Goal: Book appointment/travel/reservation

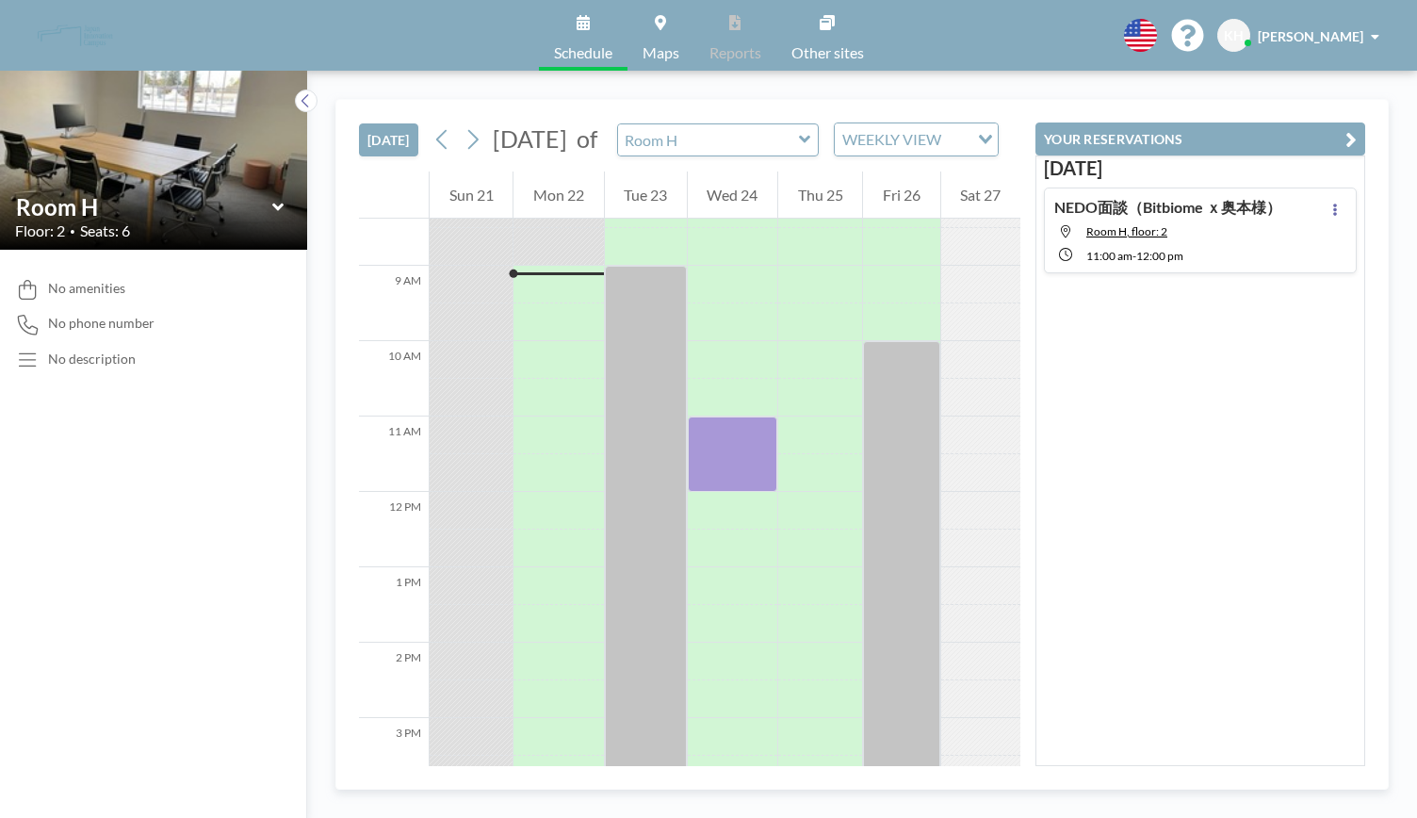
scroll to position [641, 0]
click at [1104, 225] on span "Room H, floor: 2" at bounding box center [1126, 231] width 81 height 14
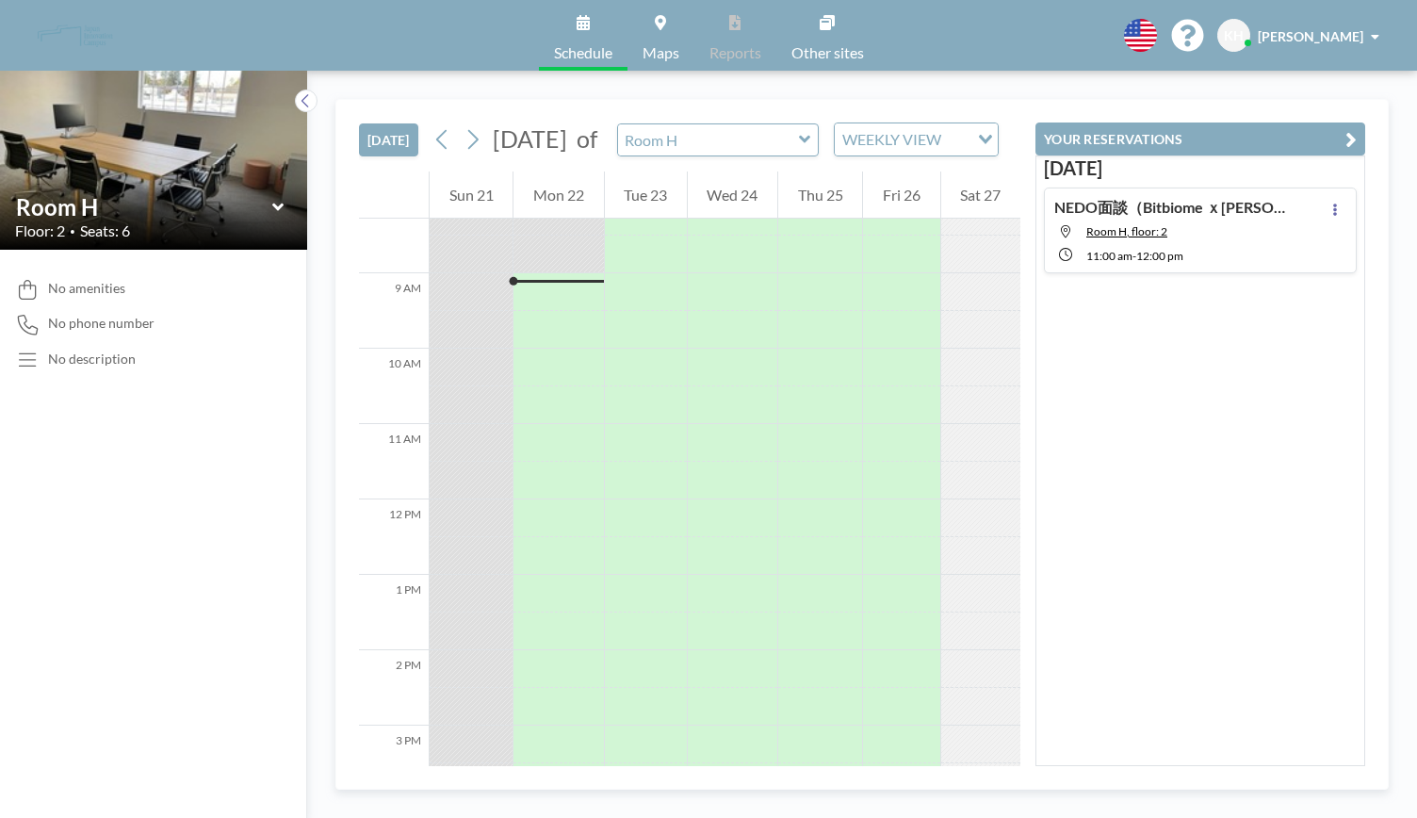
scroll to position [641, 0]
click at [1334, 212] on button at bounding box center [1335, 209] width 23 height 23
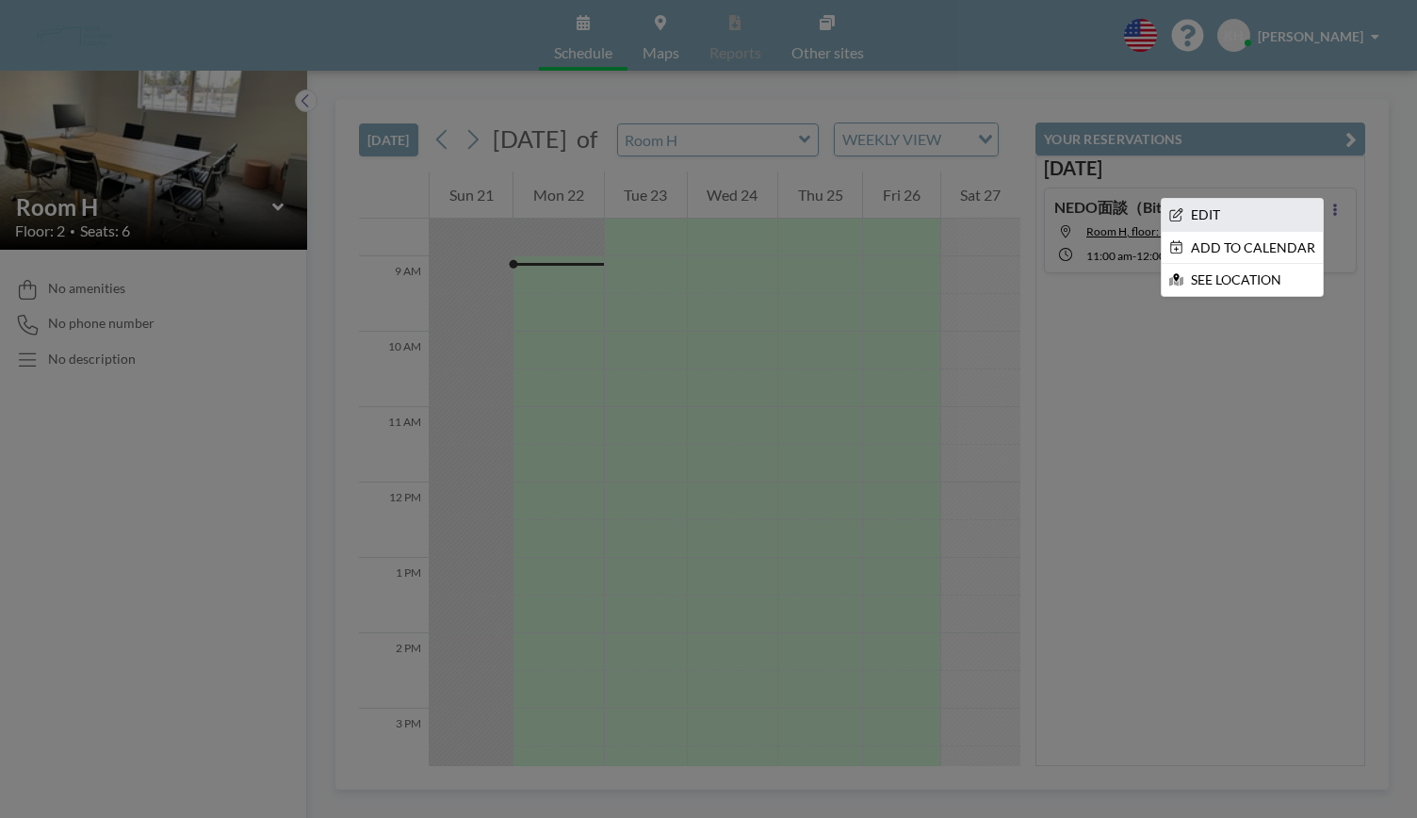
click at [1230, 212] on li "EDIT" at bounding box center [1242, 215] width 161 height 32
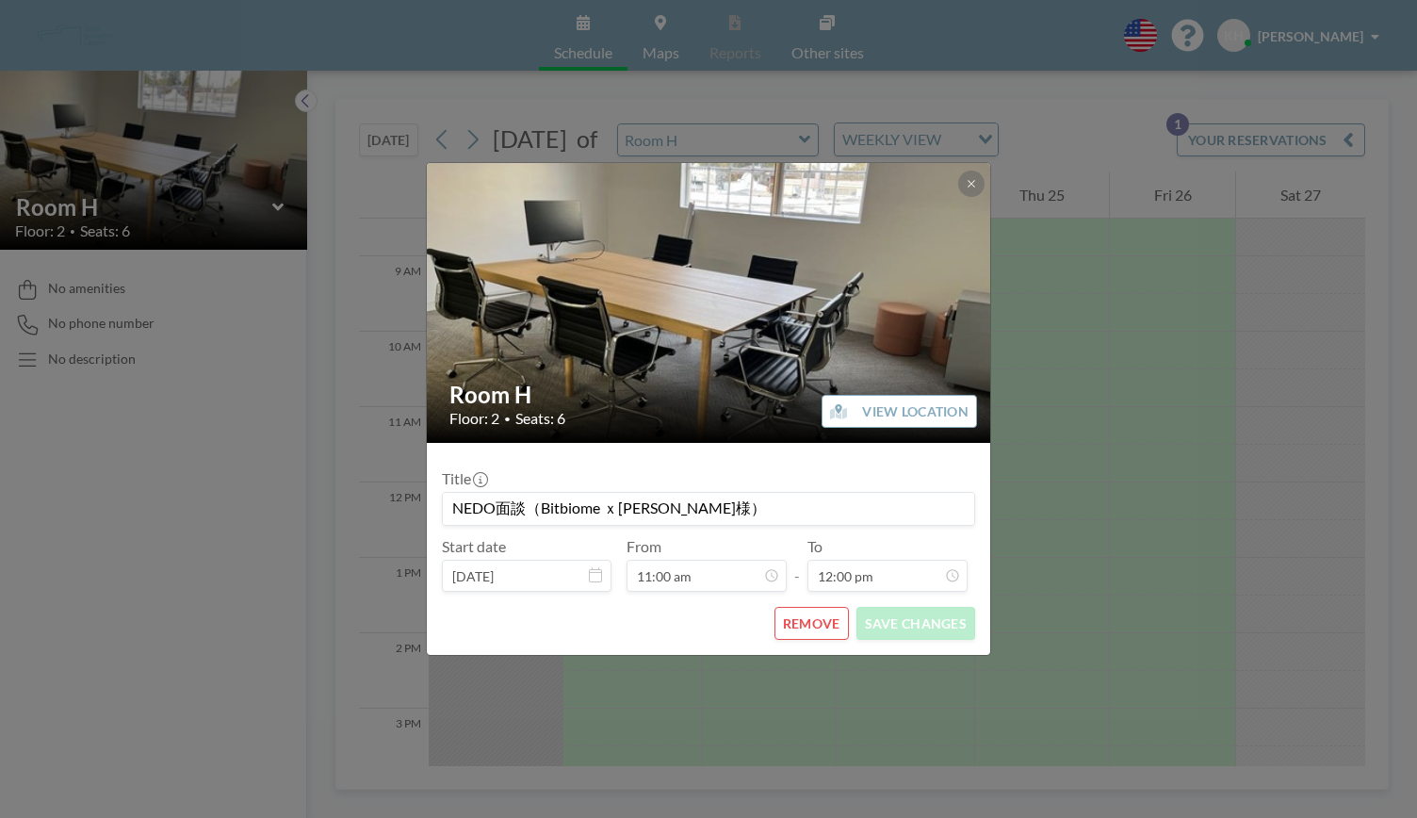
click at [801, 625] on button "REMOVE" at bounding box center [811, 623] width 74 height 33
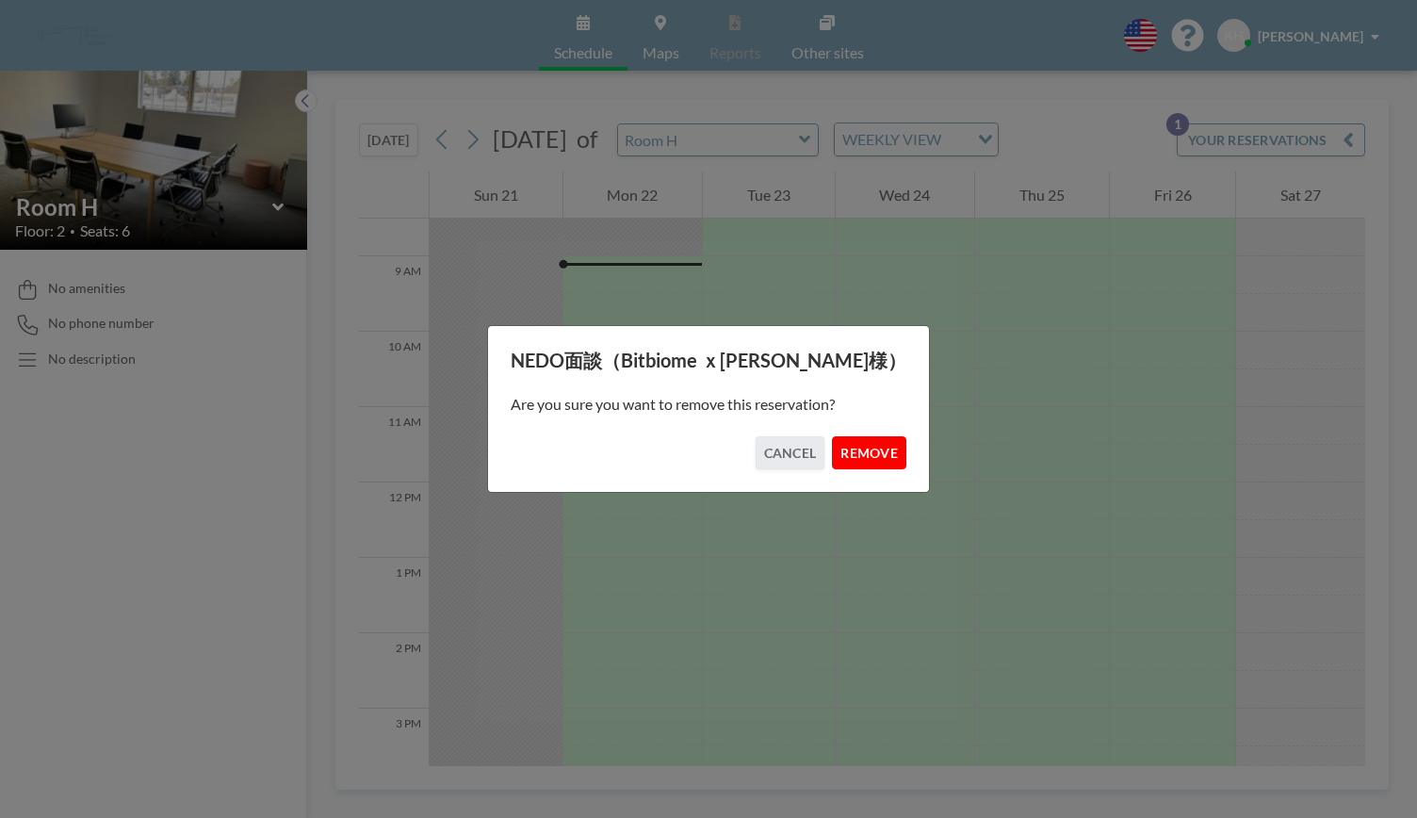
click at [860, 444] on button "REMOVE" at bounding box center [869, 452] width 74 height 33
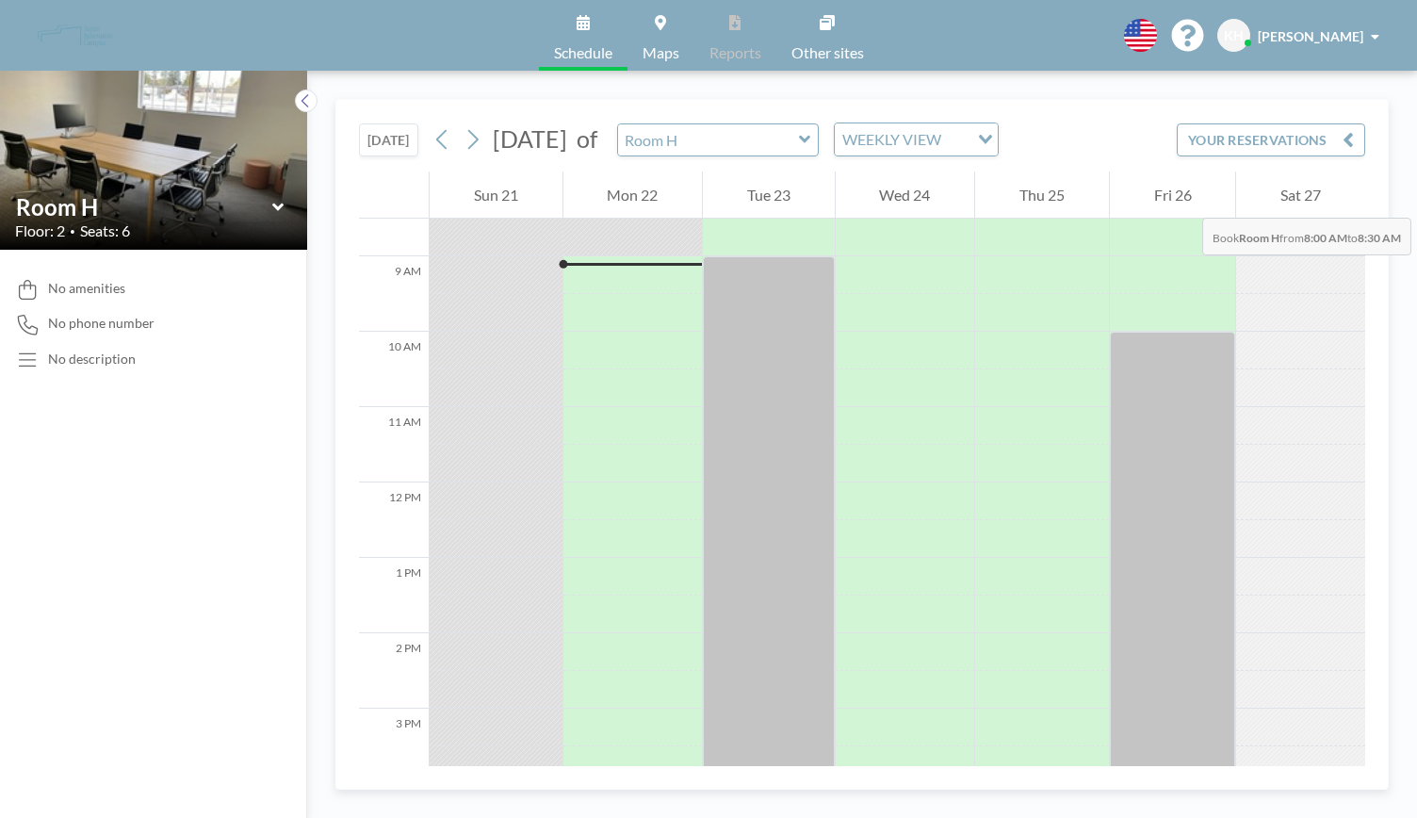
click at [1183, 199] on div "Fri 26" at bounding box center [1173, 194] width 126 height 47
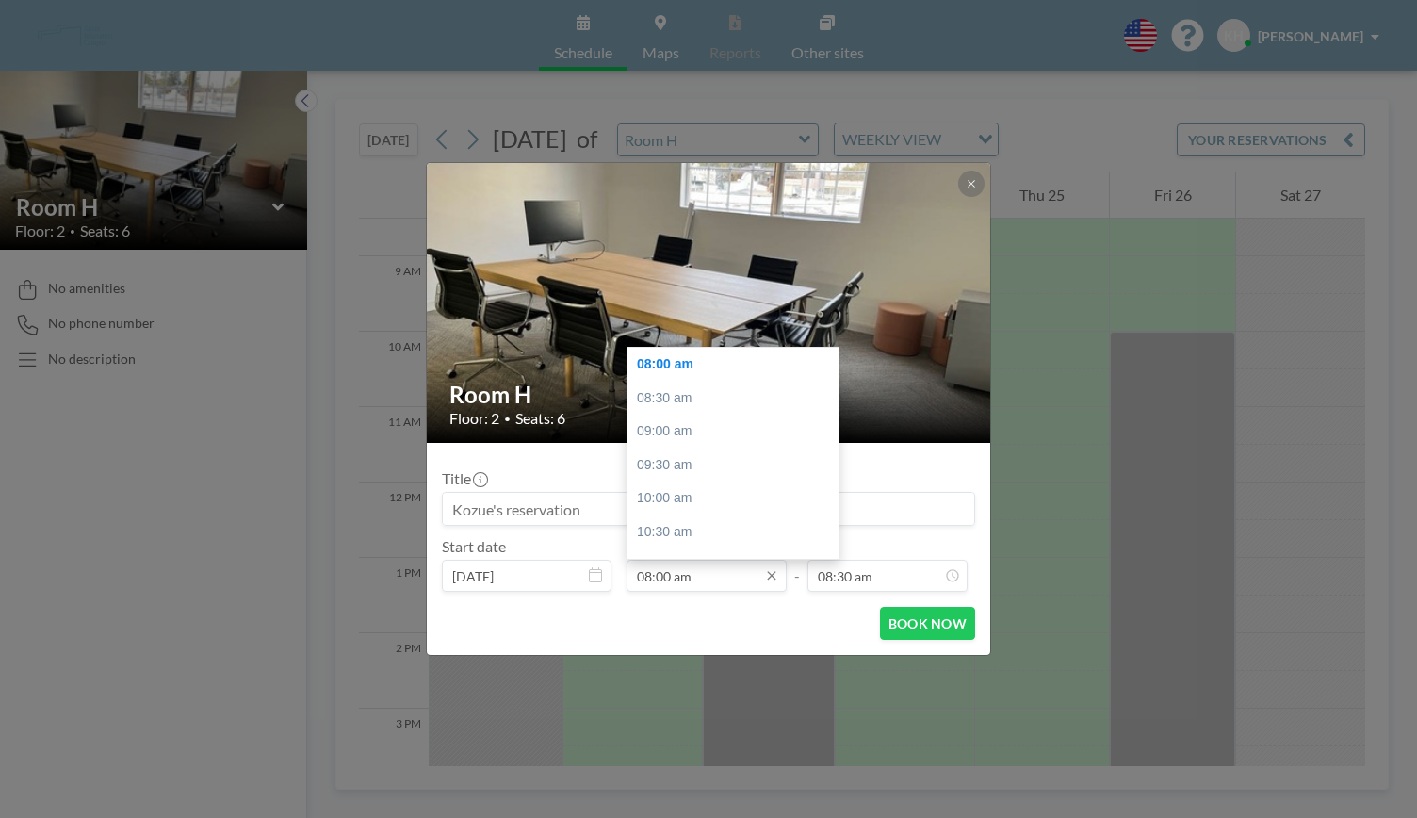
click at [690, 583] on input "08:00 am" at bounding box center [707, 576] width 160 height 32
click at [707, 459] on div "09:30 am" at bounding box center [737, 465] width 220 height 34
type input "09:30 am"
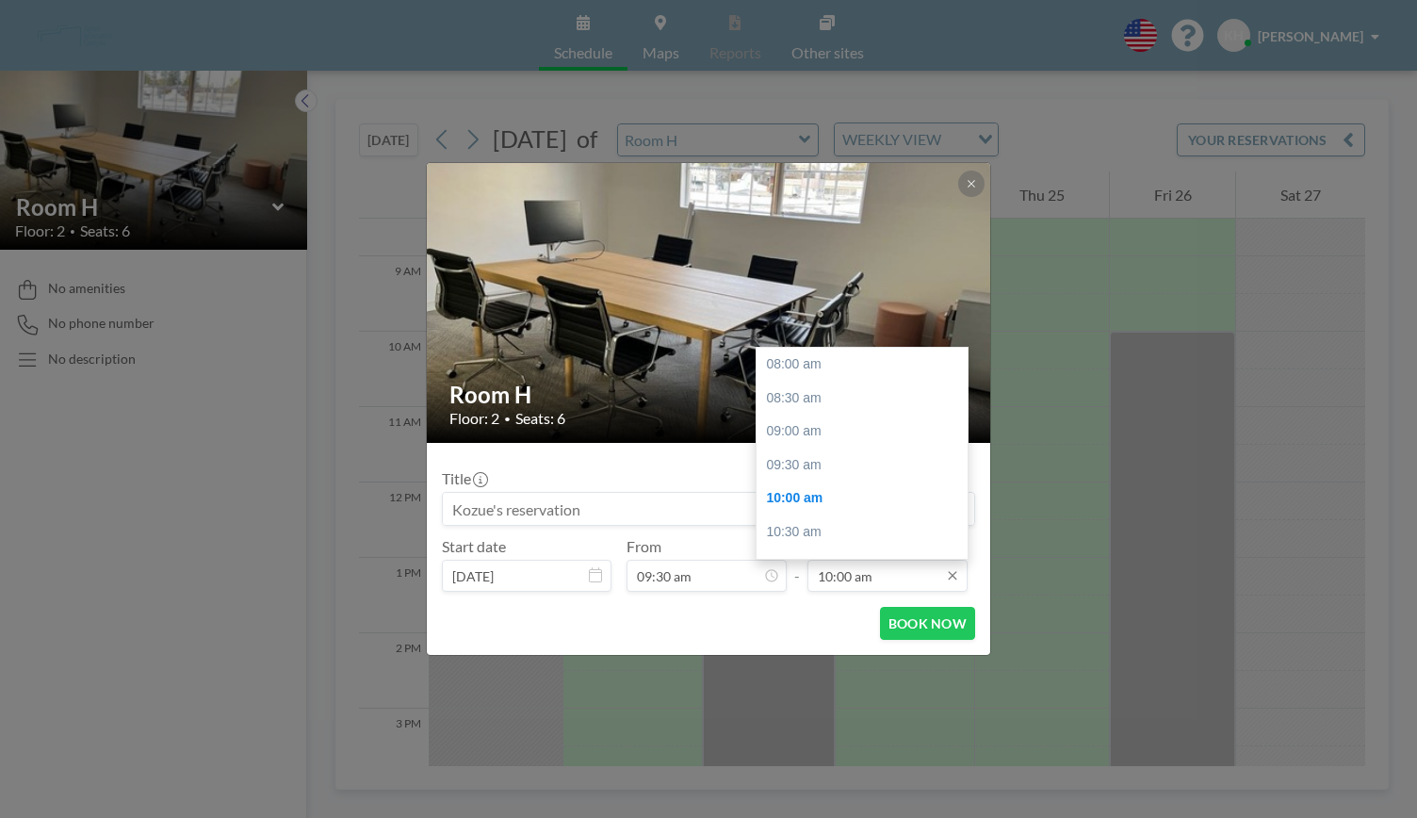
scroll to position [134, 0]
click at [820, 399] on div "10:30 am" at bounding box center [867, 399] width 220 height 34
type input "10:30 am"
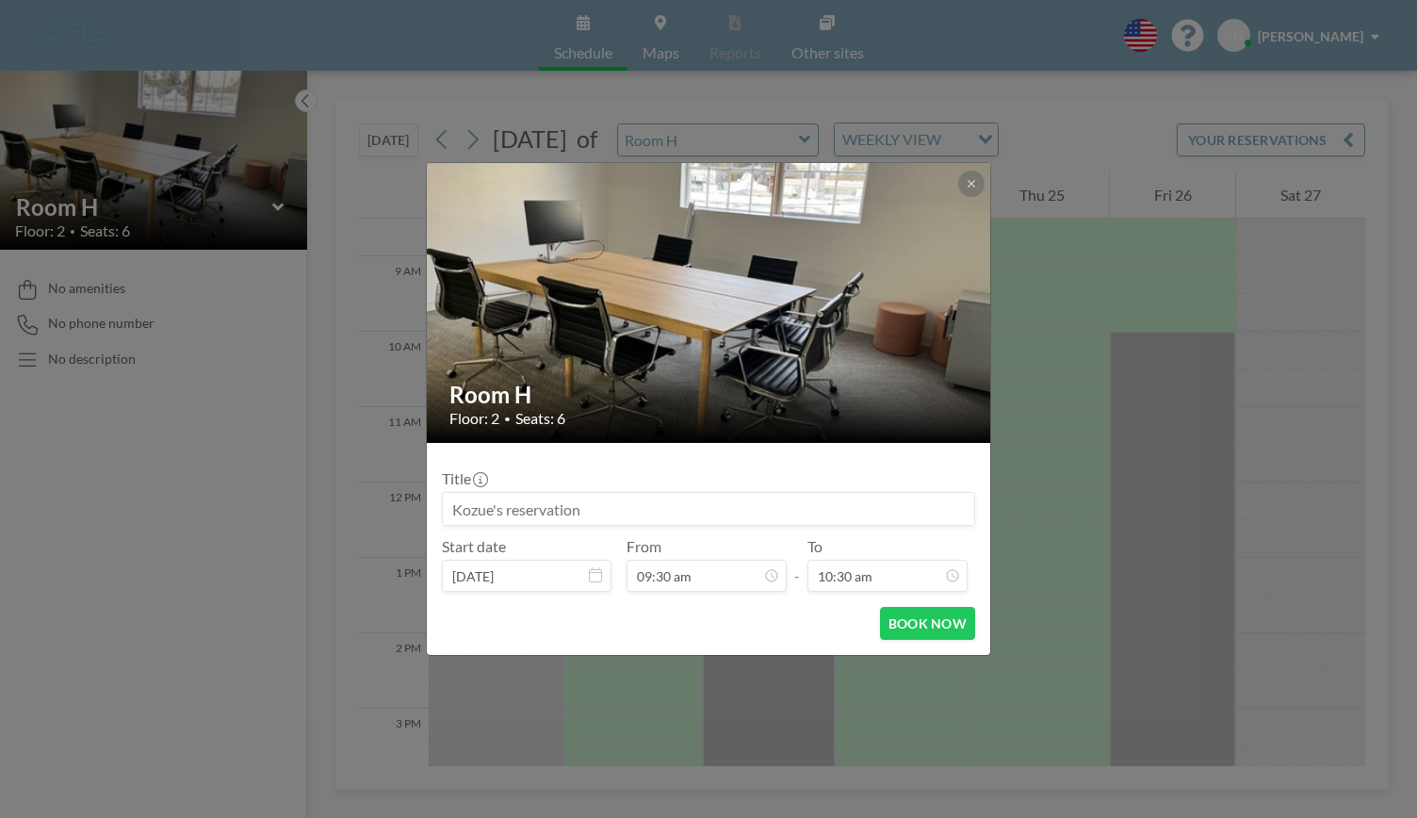
click at [584, 511] on input at bounding box center [708, 509] width 531 height 32
click at [580, 513] on input "NEDO, BitBiome　×　奥本様" at bounding box center [708, 509] width 531 height 32
click at [503, 512] on input "NEDO, BitBiome　×　奥本様" at bounding box center [708, 509] width 531 height 32
click at [717, 507] on input "NEDO・BitBiome　×　奥本様" at bounding box center [708, 509] width 531 height 32
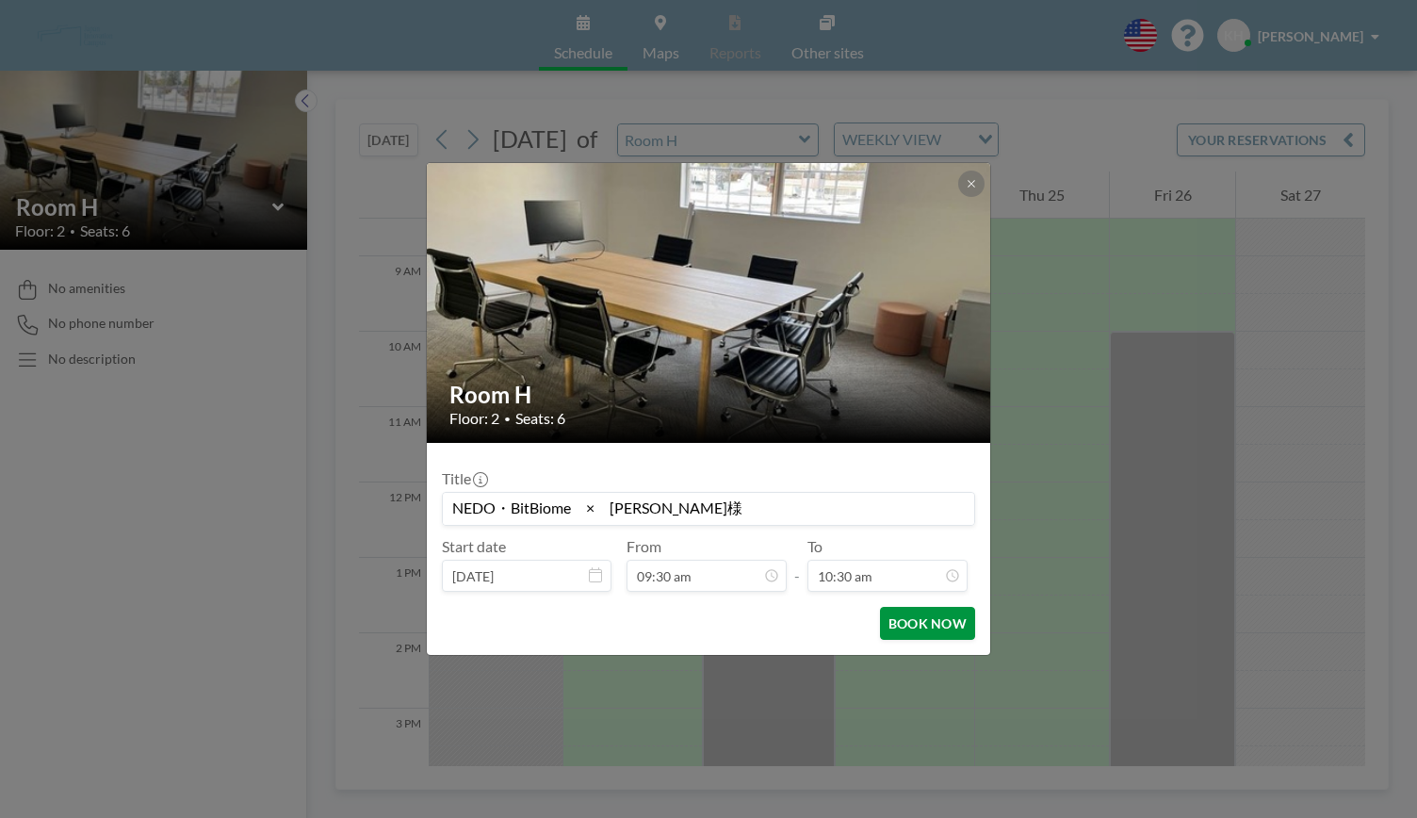
type input "NEDO・BitBiome　×　奥本様"
click at [919, 627] on button "BOOK NOW" at bounding box center [927, 623] width 95 height 33
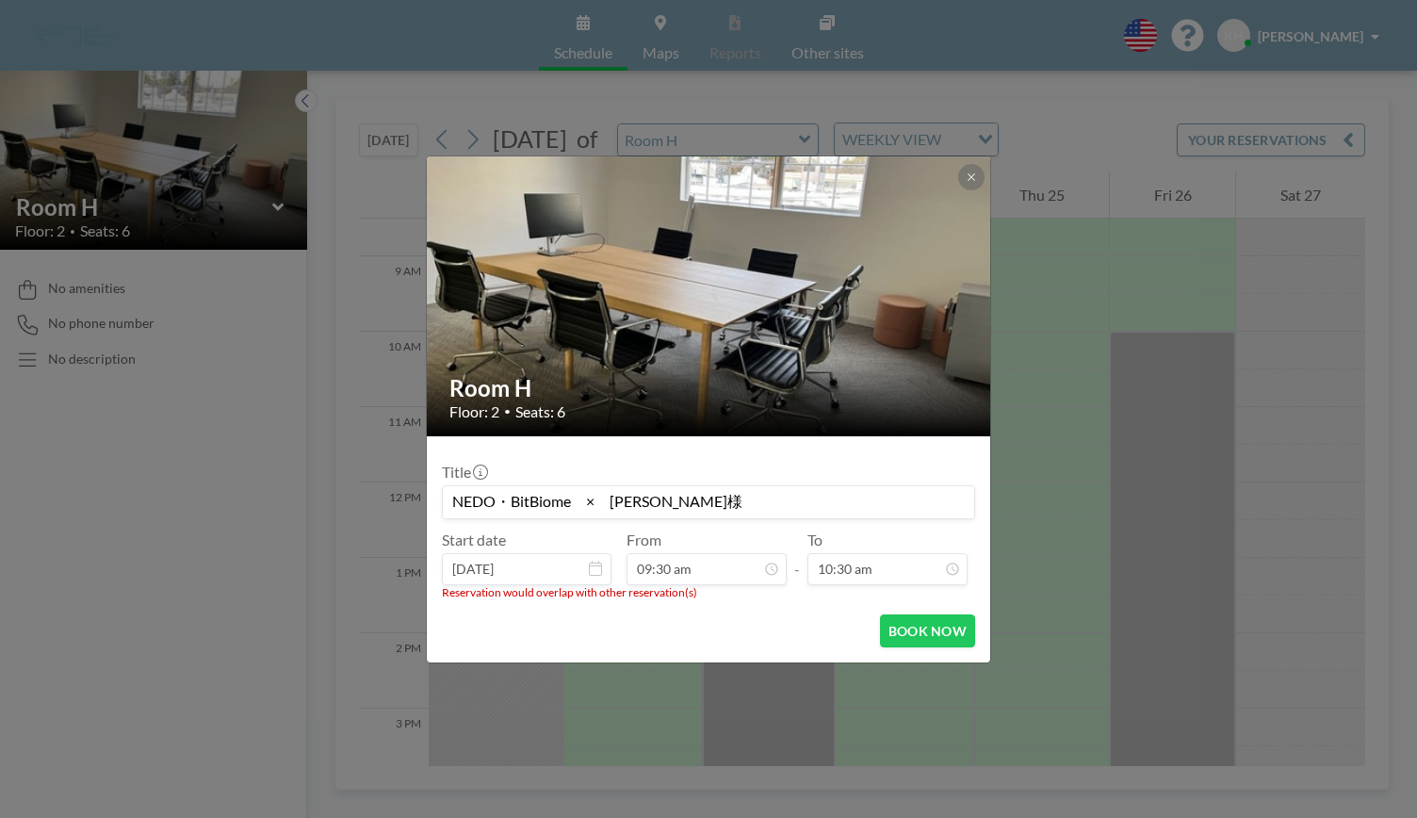
scroll to position [0, 0]
drag, startPoint x: 679, startPoint y: 496, endPoint x: 341, endPoint y: 487, distance: 338.3
click at [341, 487] on div "Room H Floor: 2 • Seats: 6 Title NEDO・BitBiome　×　奥本様 Start date Sep 26, 2025 Fr…" at bounding box center [708, 409] width 1417 height 818
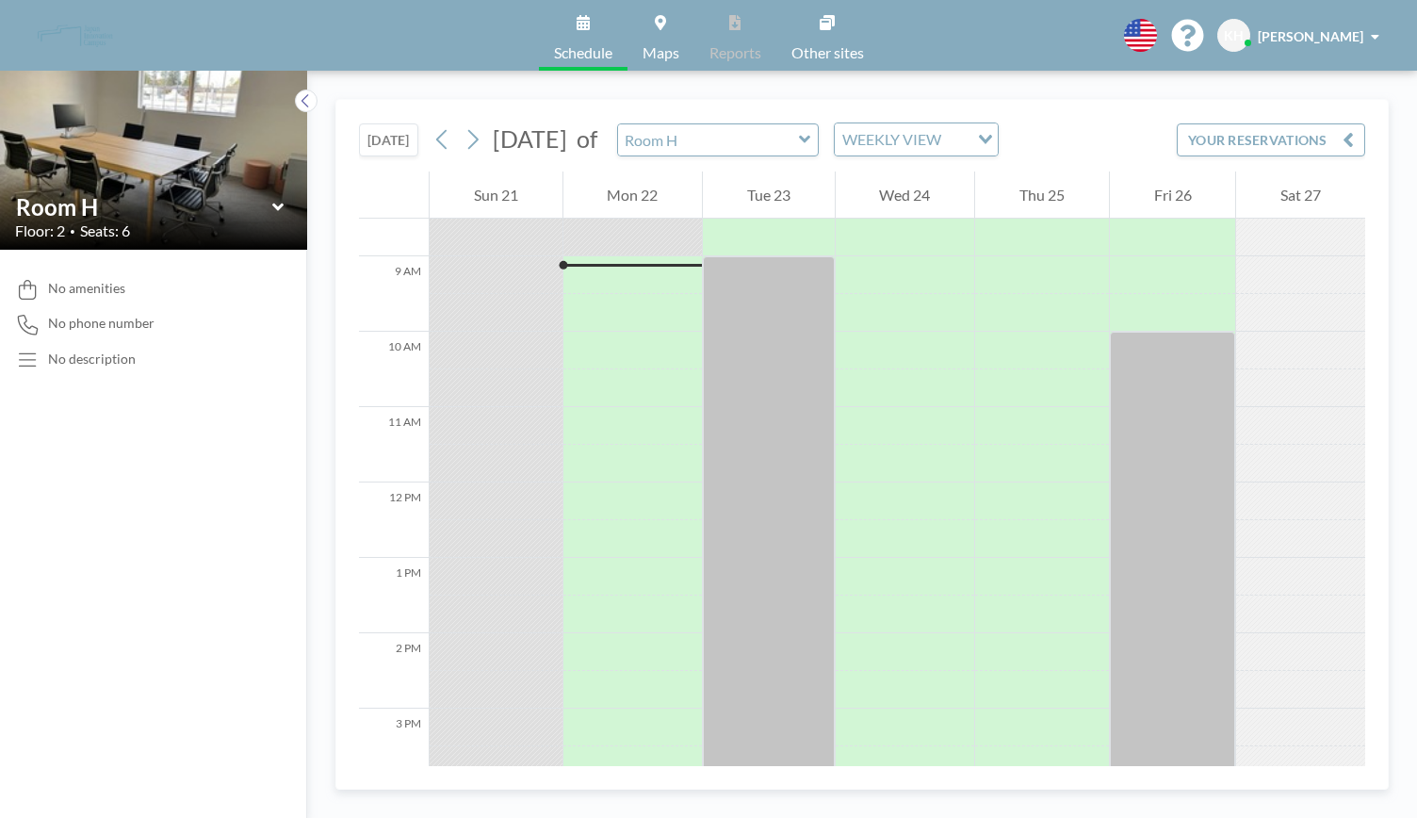
click at [94, 508] on div "No amenities No phone number No description" at bounding box center [153, 534] width 307 height 568
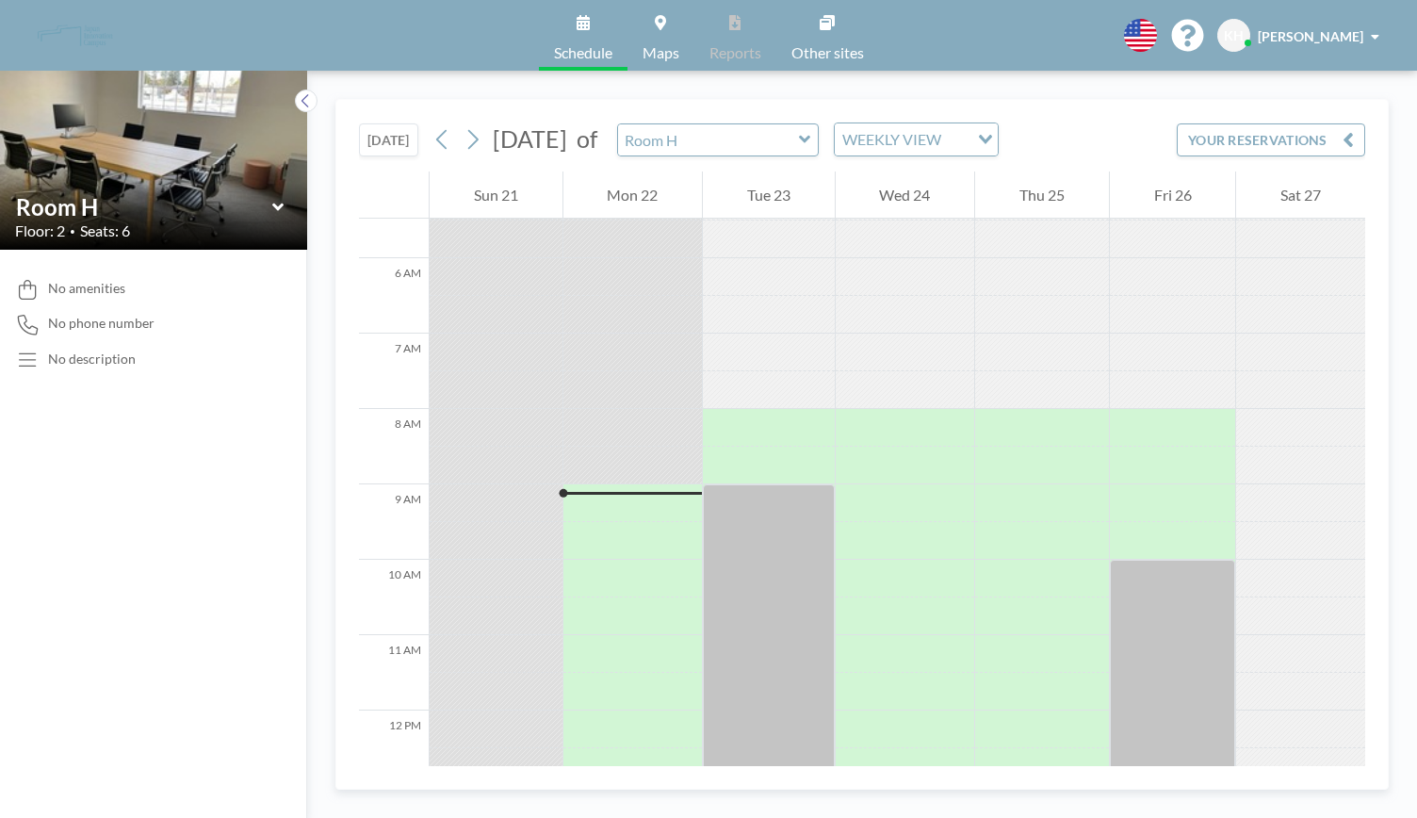
scroll to position [452, 0]
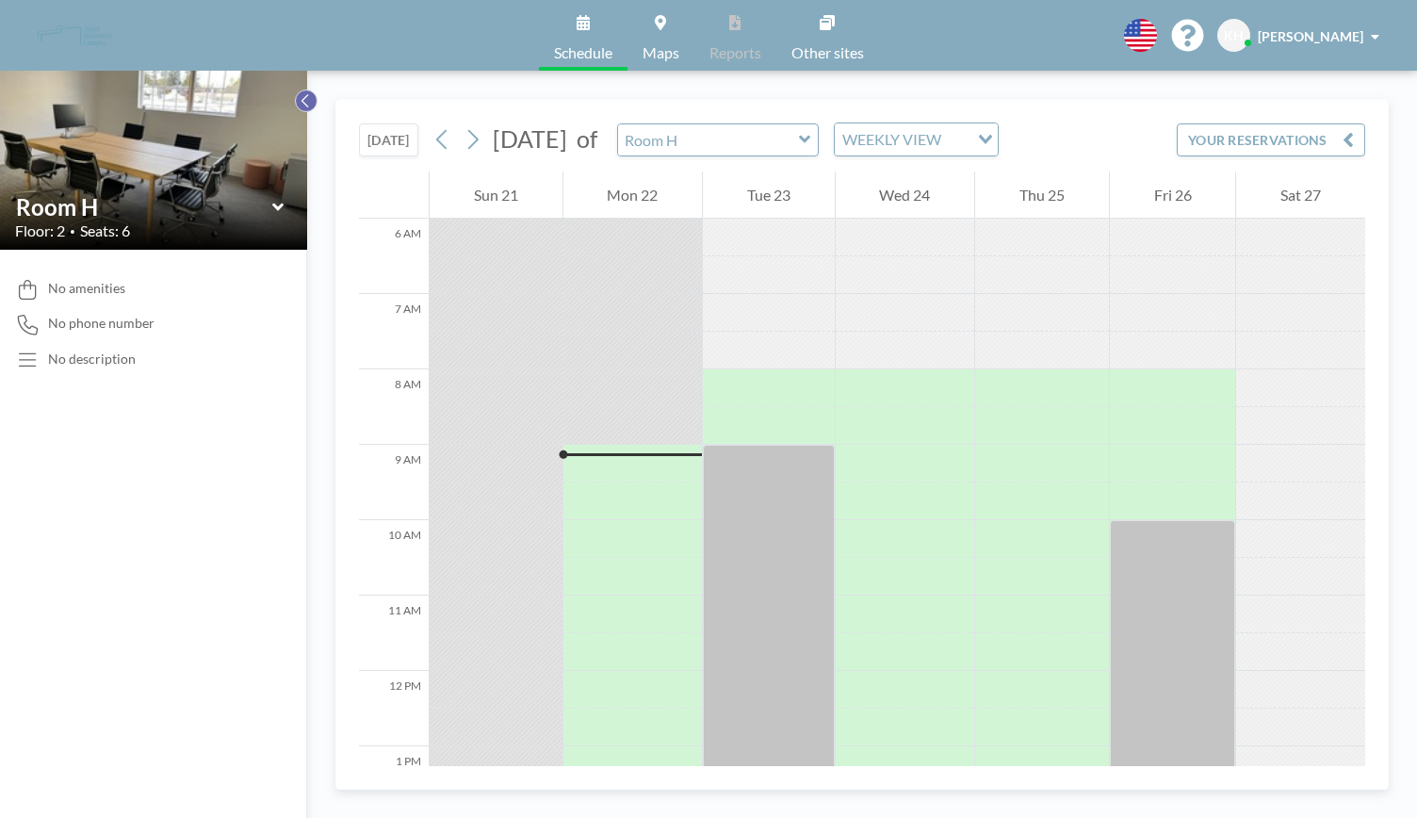
click at [302, 105] on icon at bounding box center [306, 100] width 12 height 19
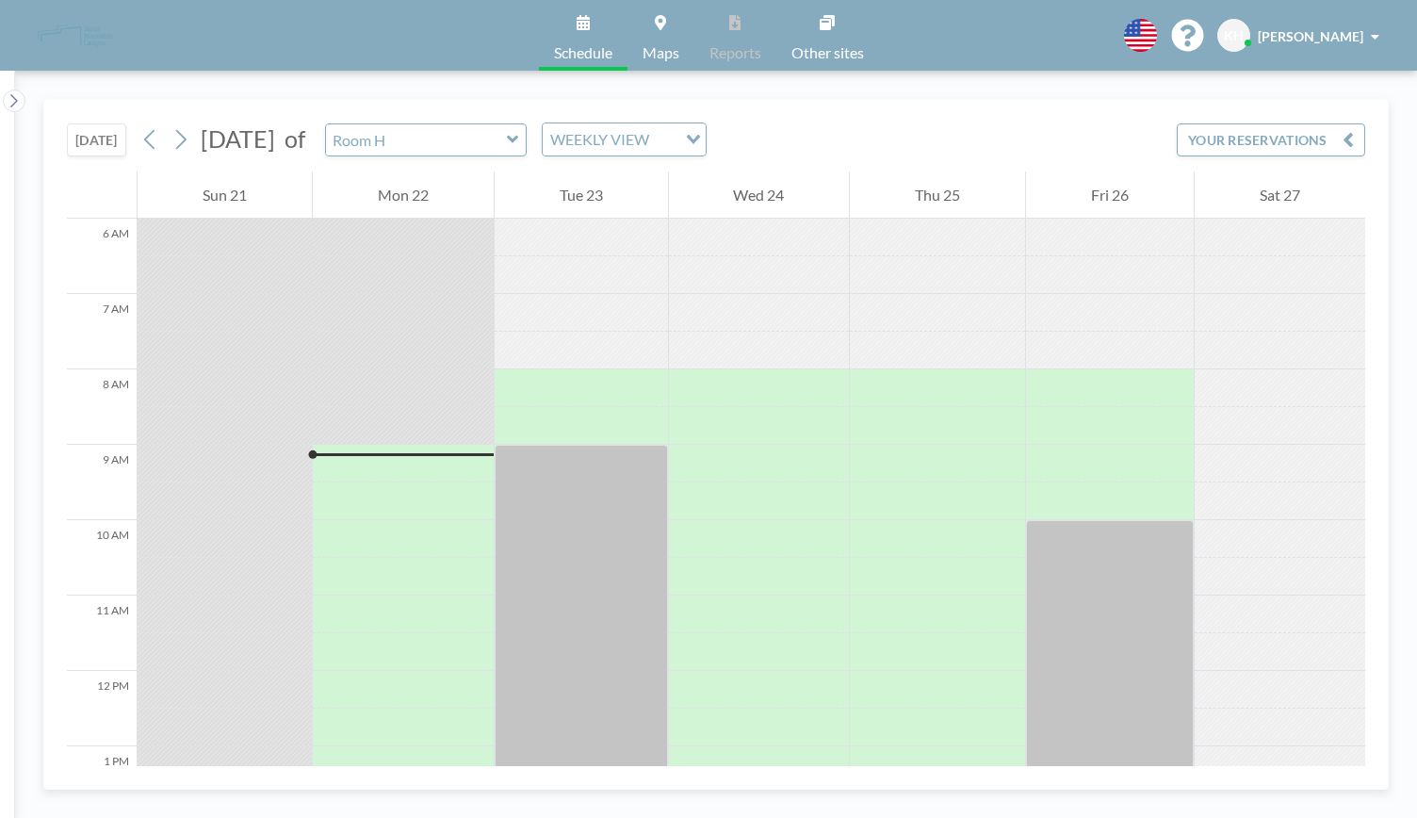
click at [581, 51] on span "Schedule" at bounding box center [583, 52] width 58 height 15
click at [577, 22] on icon at bounding box center [583, 22] width 13 height 15
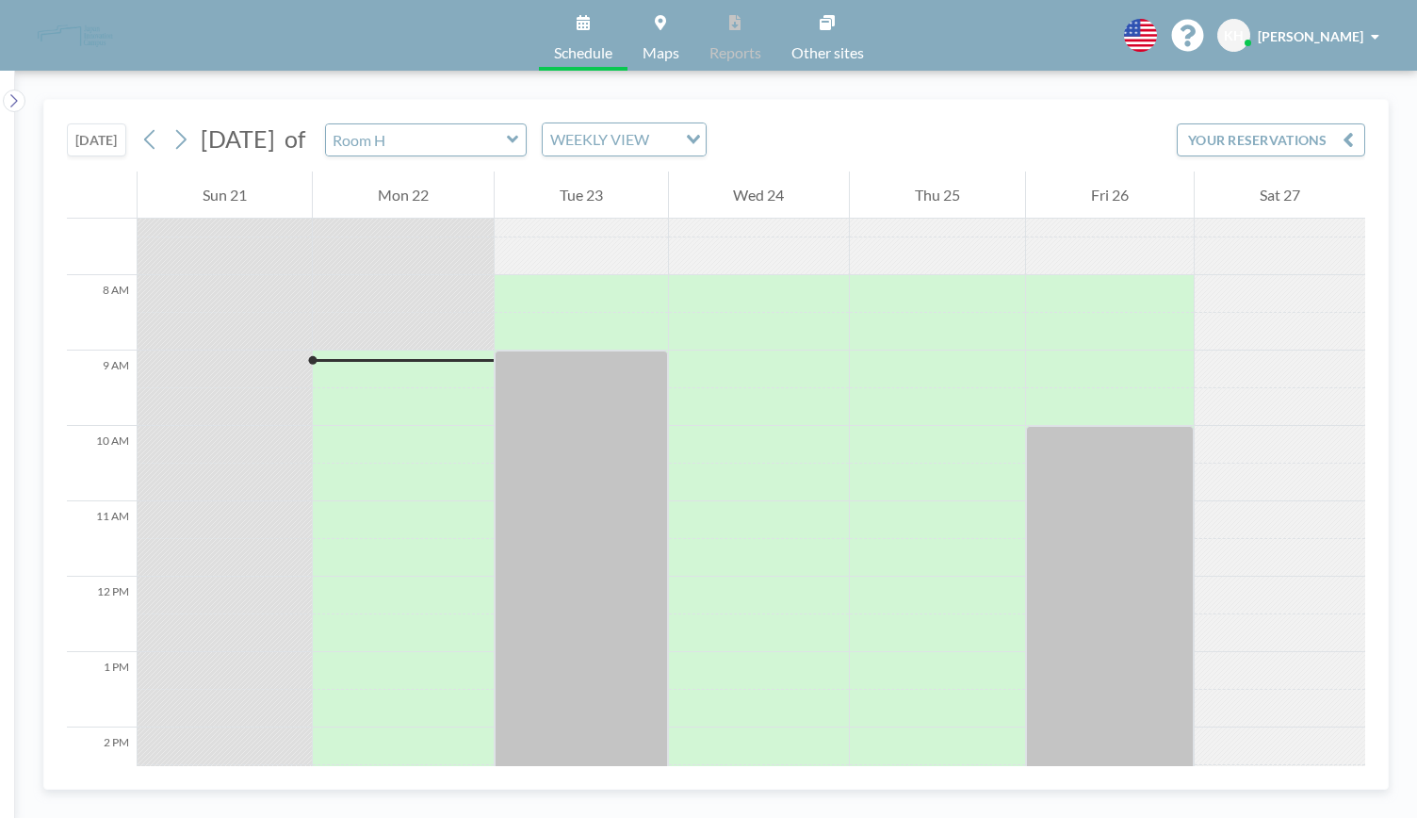
click at [1269, 144] on button "YOUR RESERVATIONS" at bounding box center [1271, 139] width 188 height 33
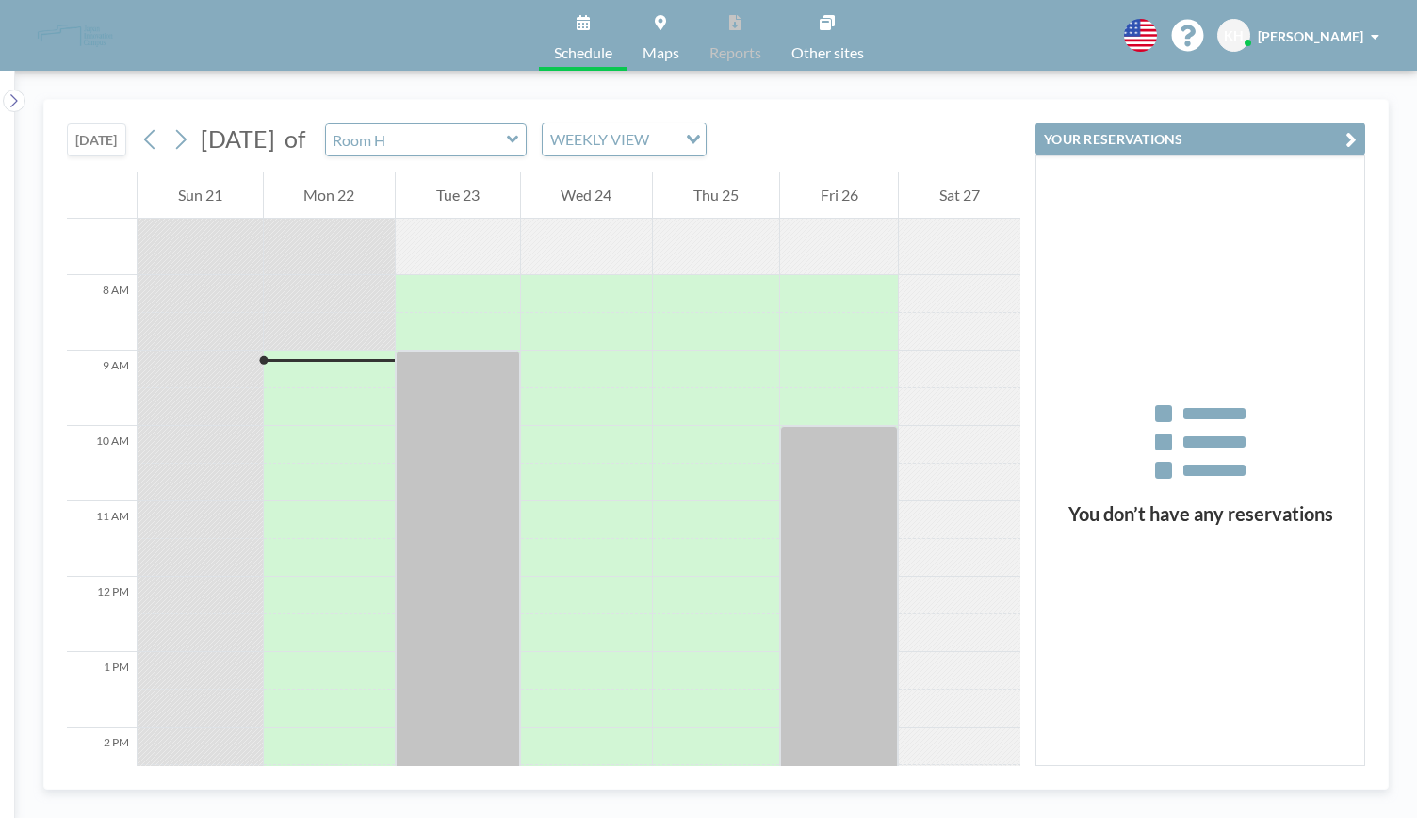
click at [1268, 143] on button "YOUR RESERVATIONS" at bounding box center [1200, 138] width 330 height 33
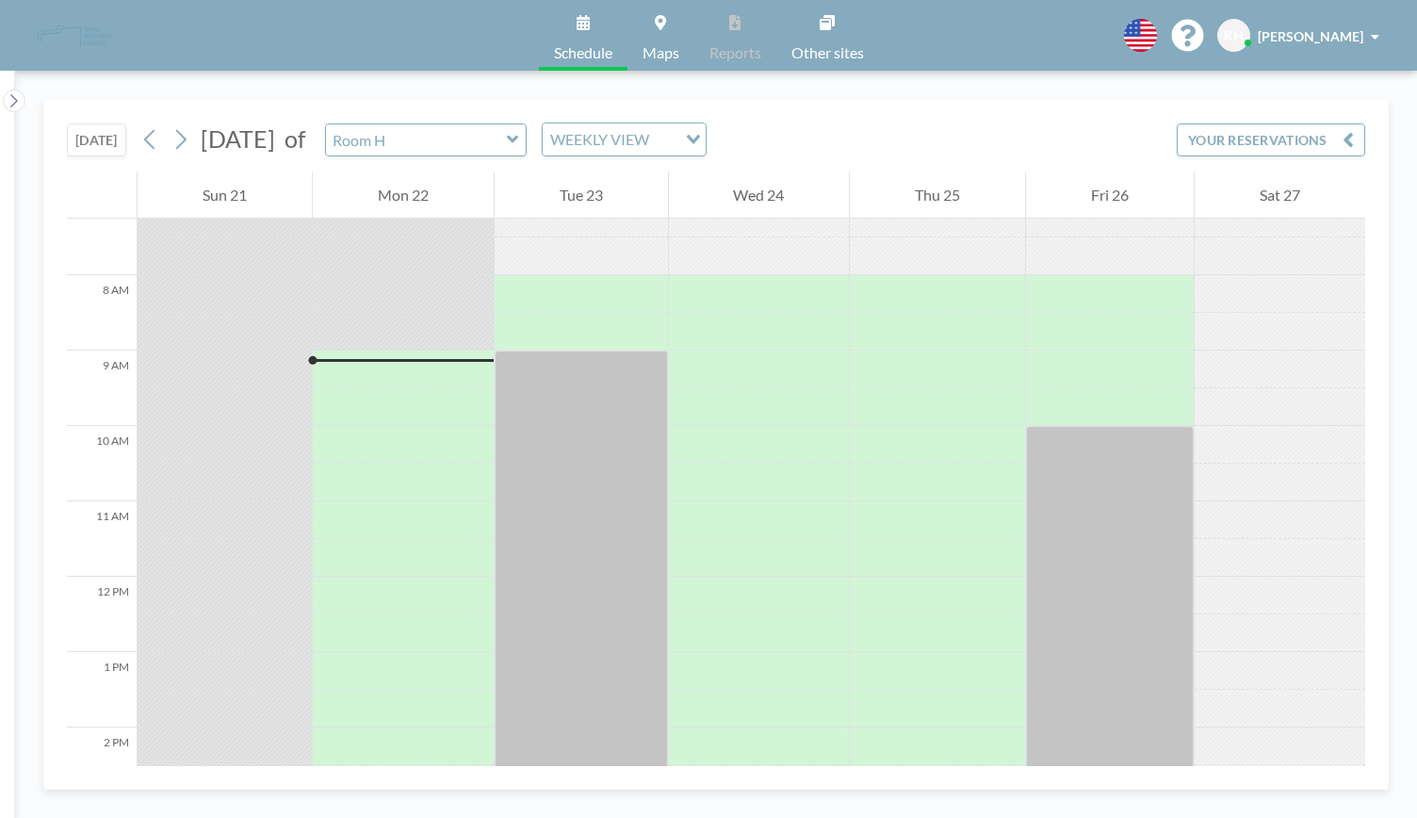
click at [583, 38] on link "Schedule" at bounding box center [583, 35] width 89 height 71
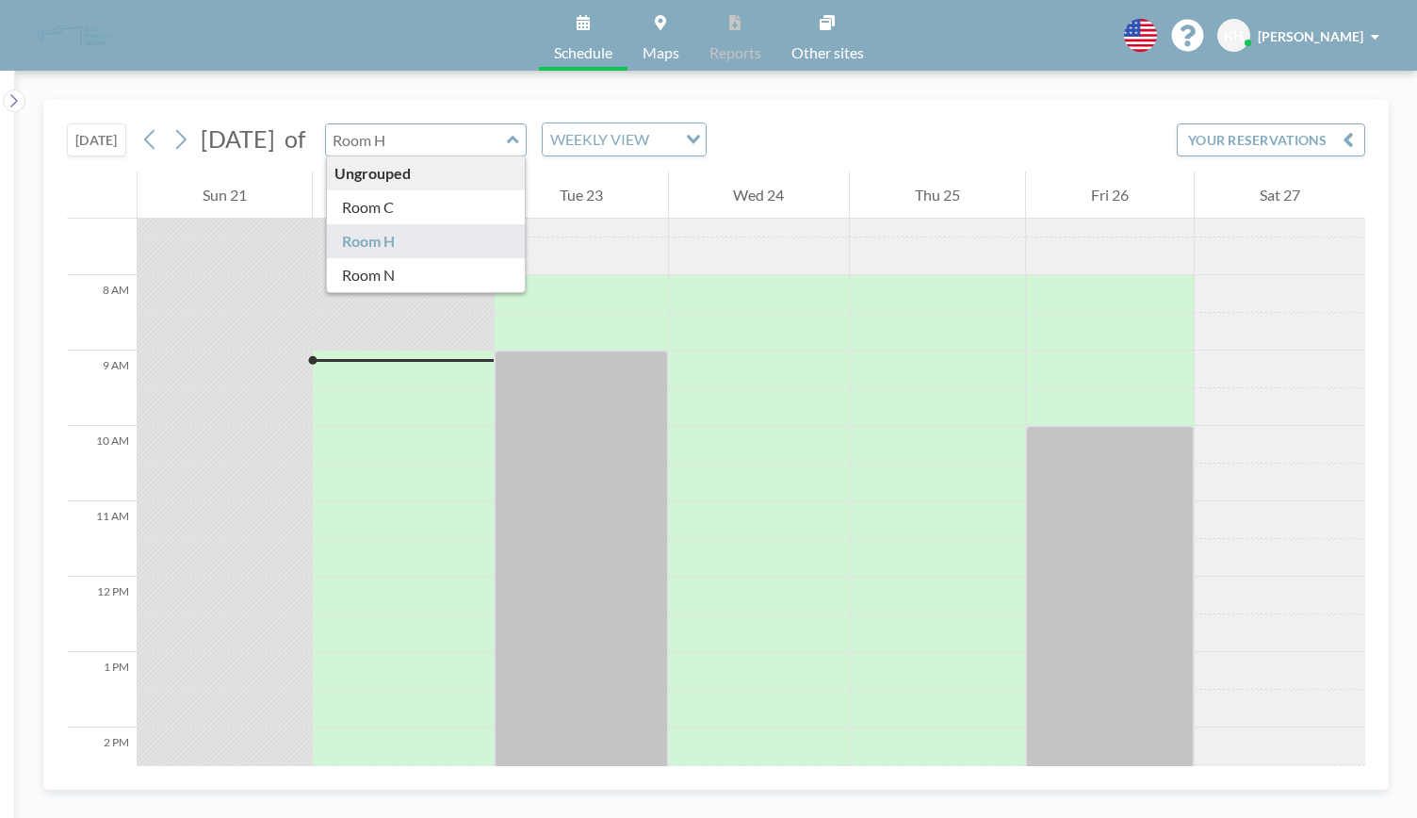
click at [507, 143] on input "text" at bounding box center [416, 139] width 181 height 31
type input "Room N"
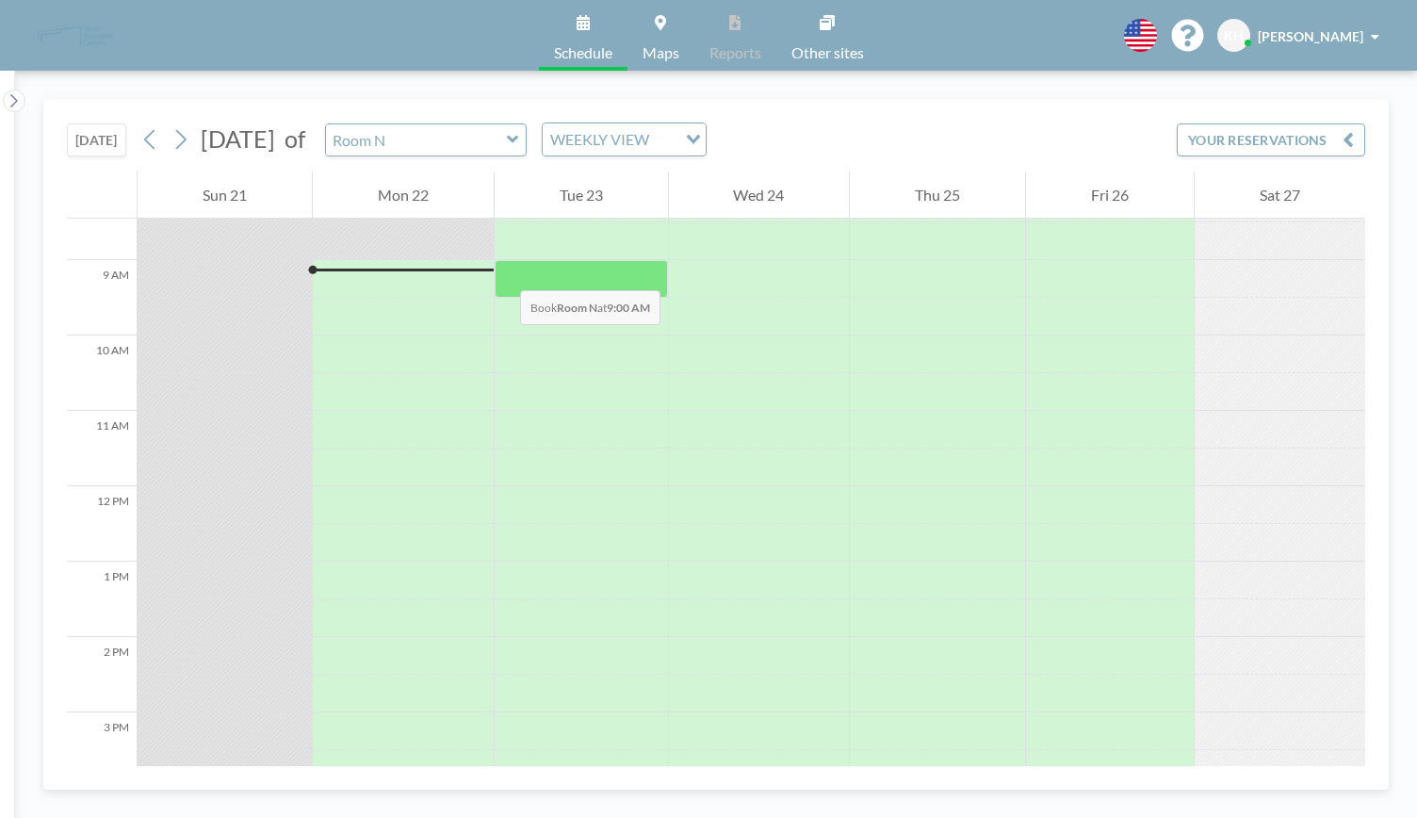
scroll to position [641, 0]
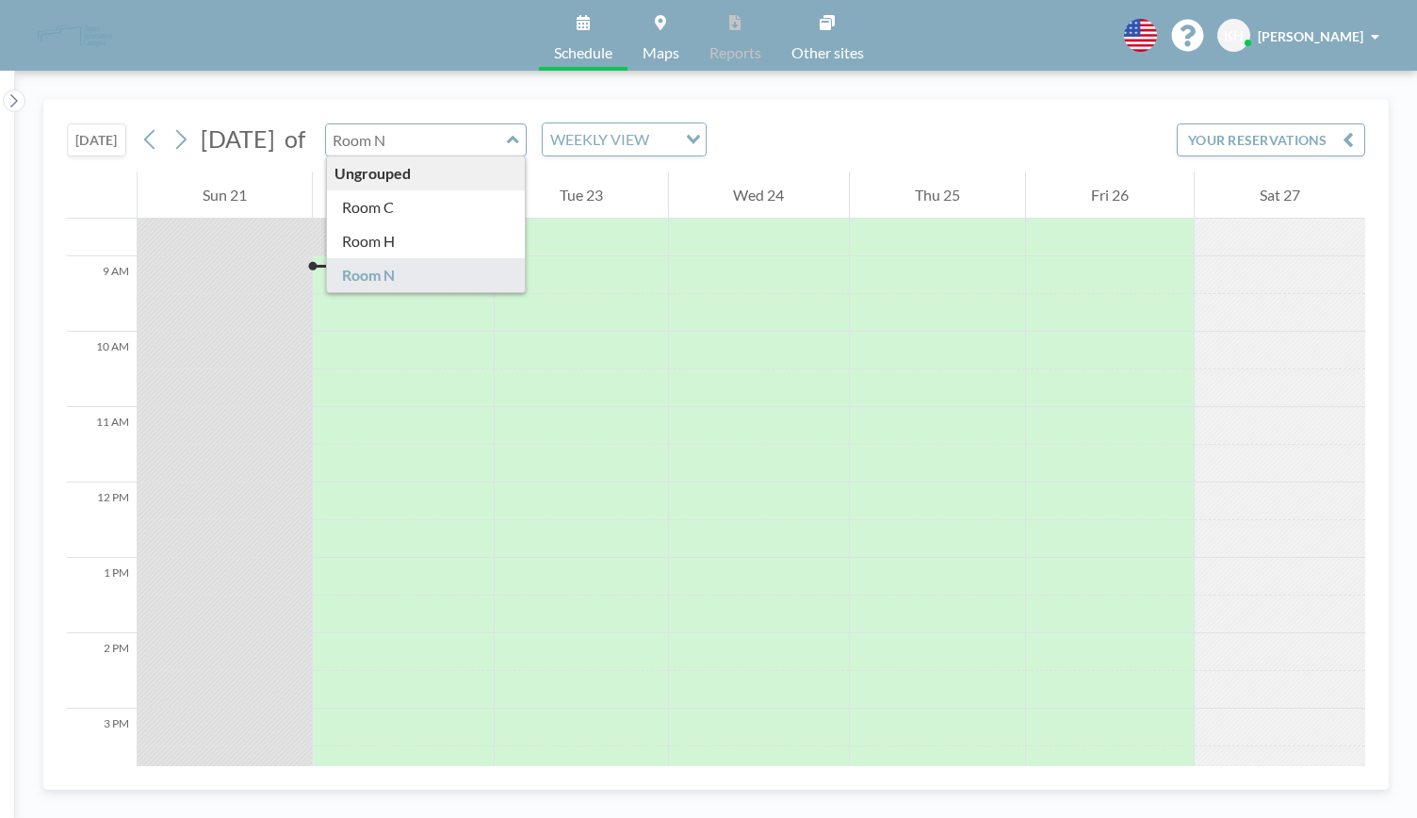
click at [487, 146] on input "text" at bounding box center [416, 139] width 181 height 31
type input "Room N"
click at [673, 36] on link "Maps" at bounding box center [660, 35] width 67 height 71
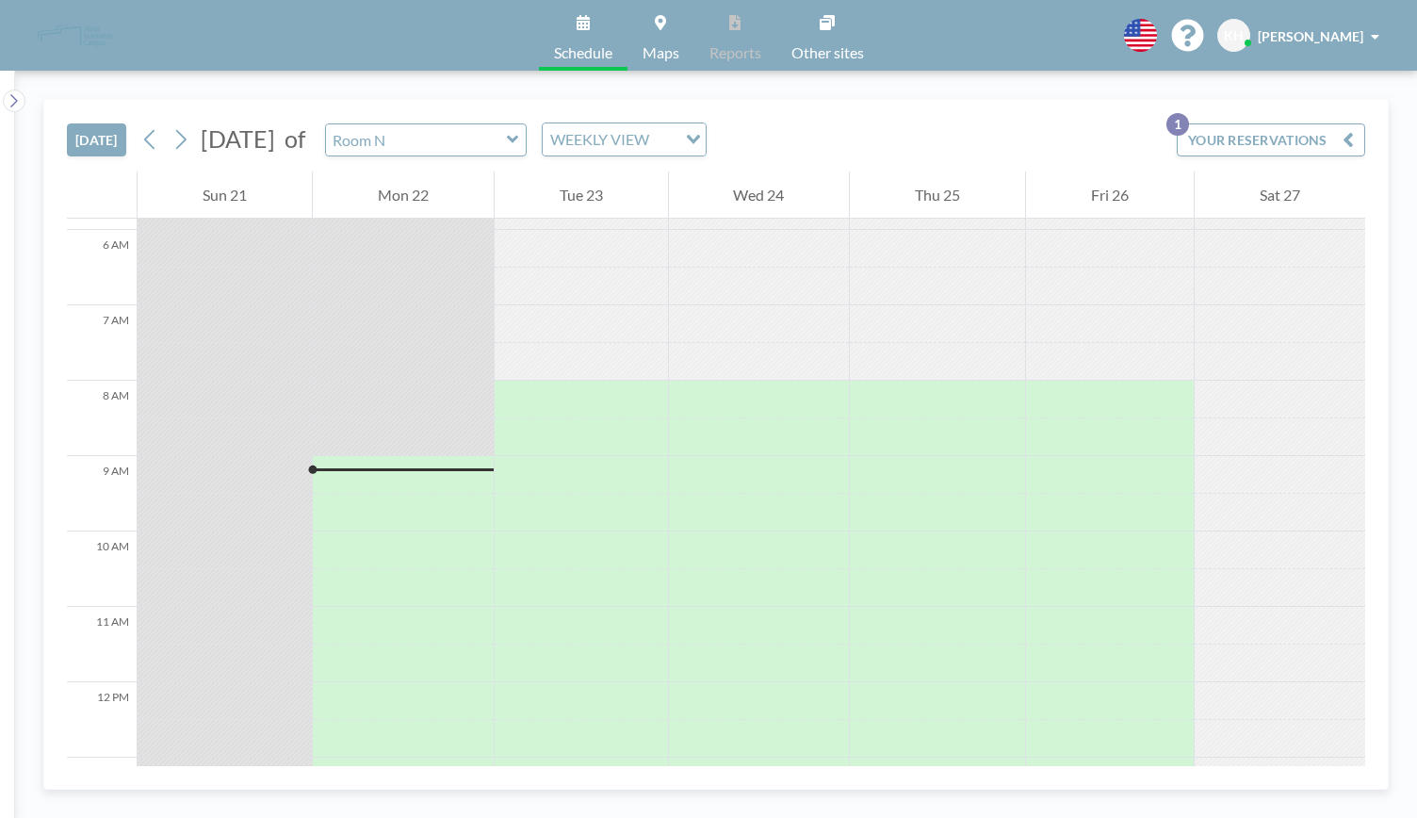
scroll to position [471, 0]
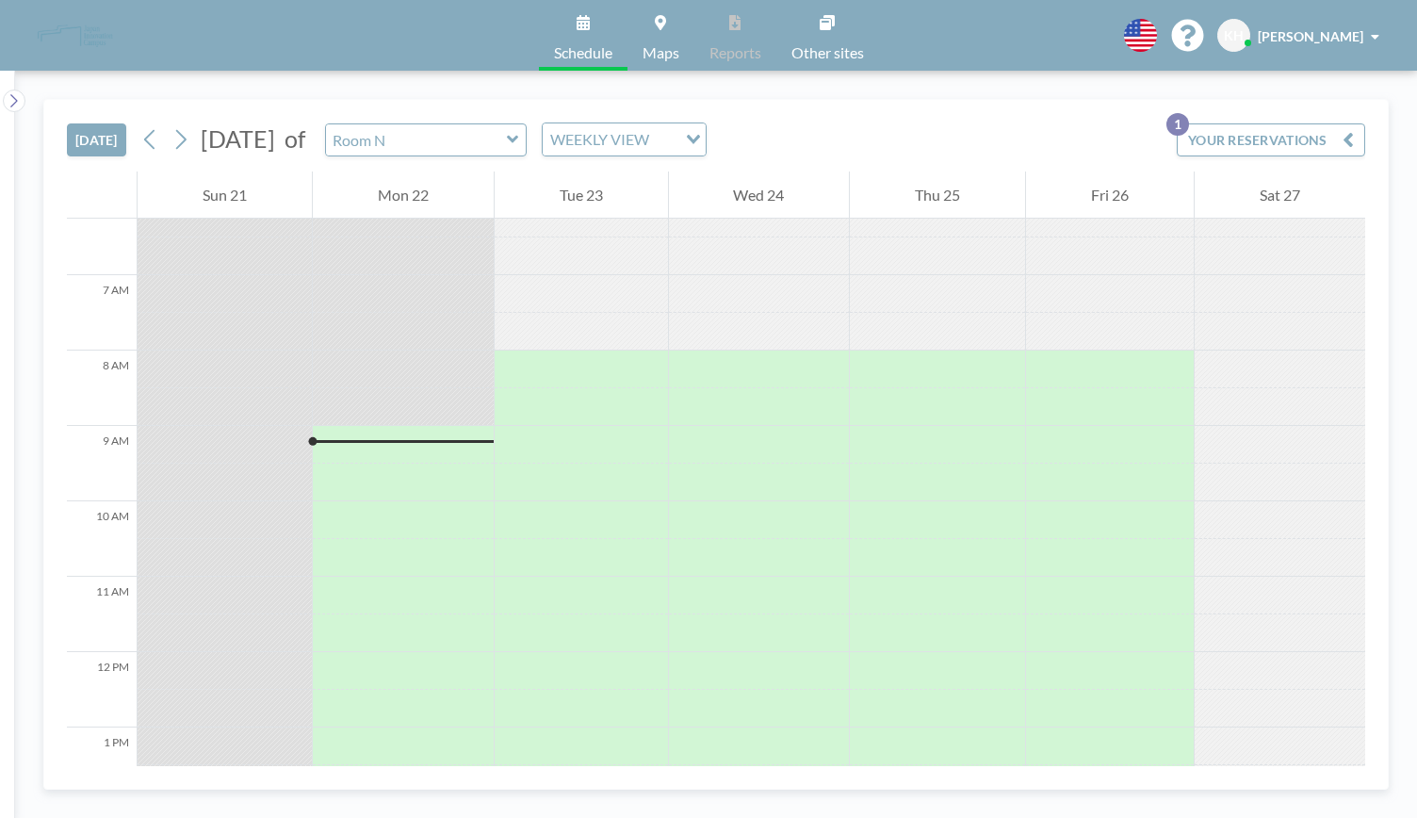
click at [1274, 141] on button "YOUR RESERVATIONS 1" at bounding box center [1271, 139] width 188 height 33
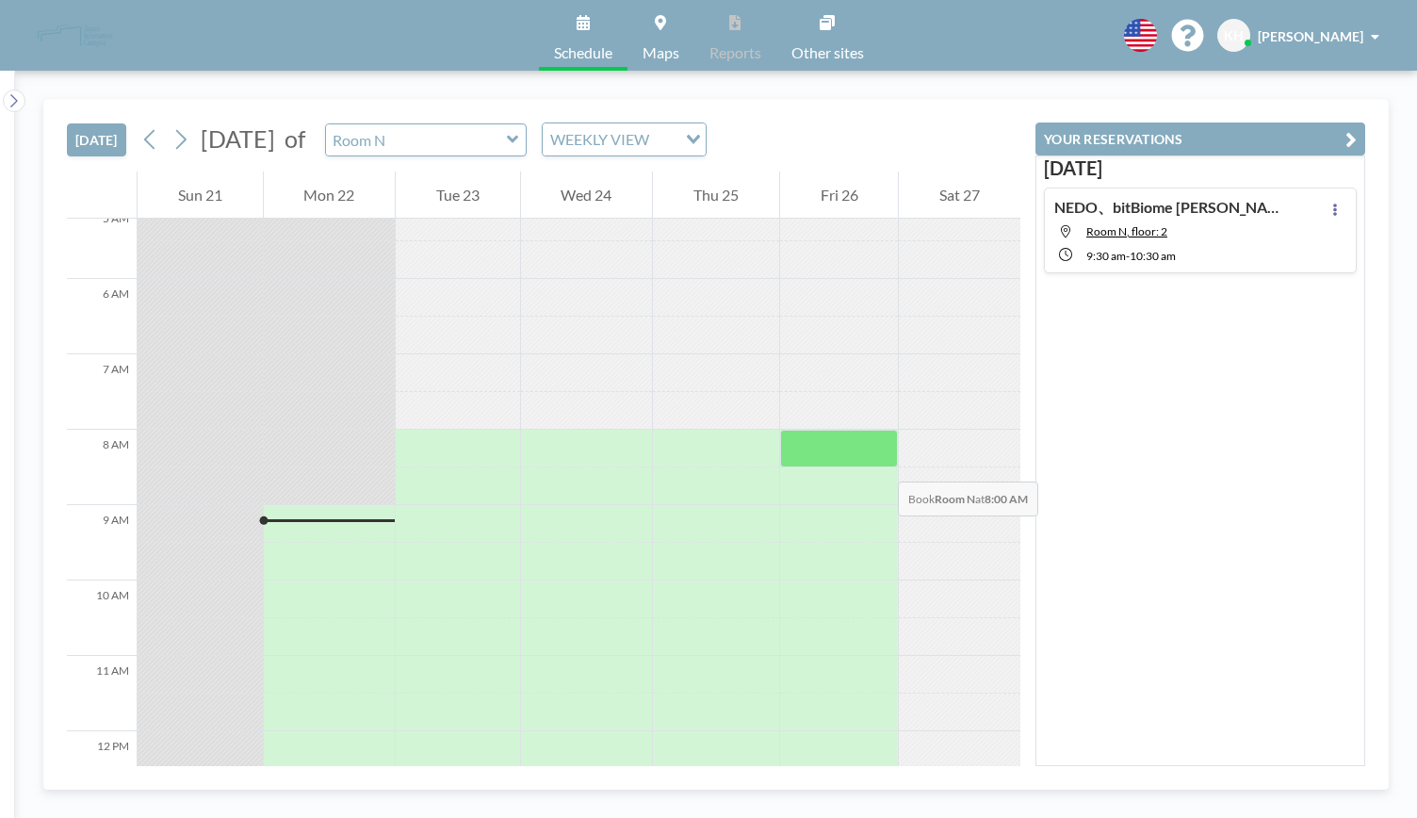
scroll to position [377, 0]
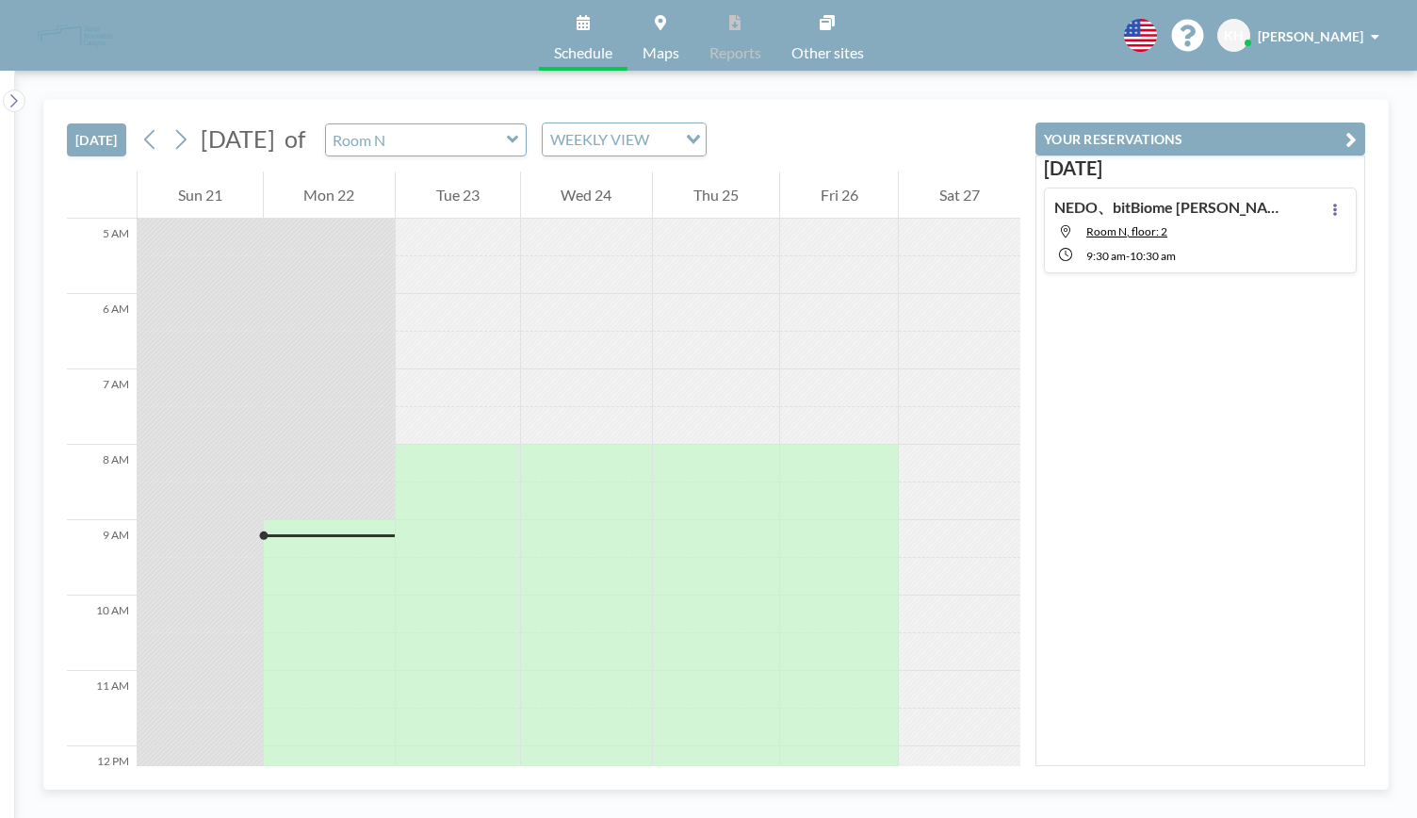
click at [1174, 402] on div "Sep 26 NEDO、bitBiome 津田様×奥本様 Room N, floor: 2 9:30 AM - 10:30 AM" at bounding box center [1200, 460] width 330 height 611
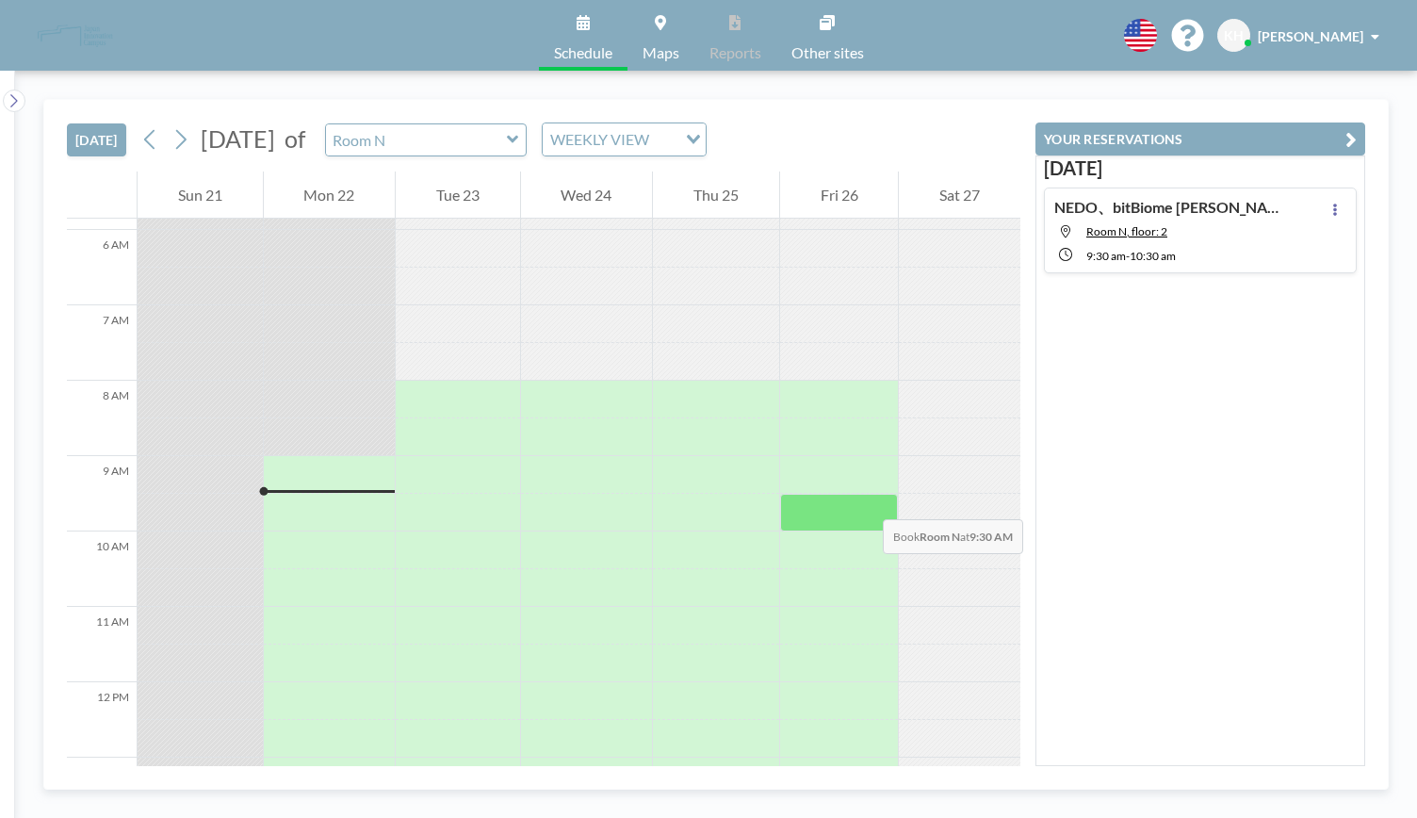
scroll to position [471, 0]
